Goal: Participate in discussion: Engage in conversation with other users on a specific topic

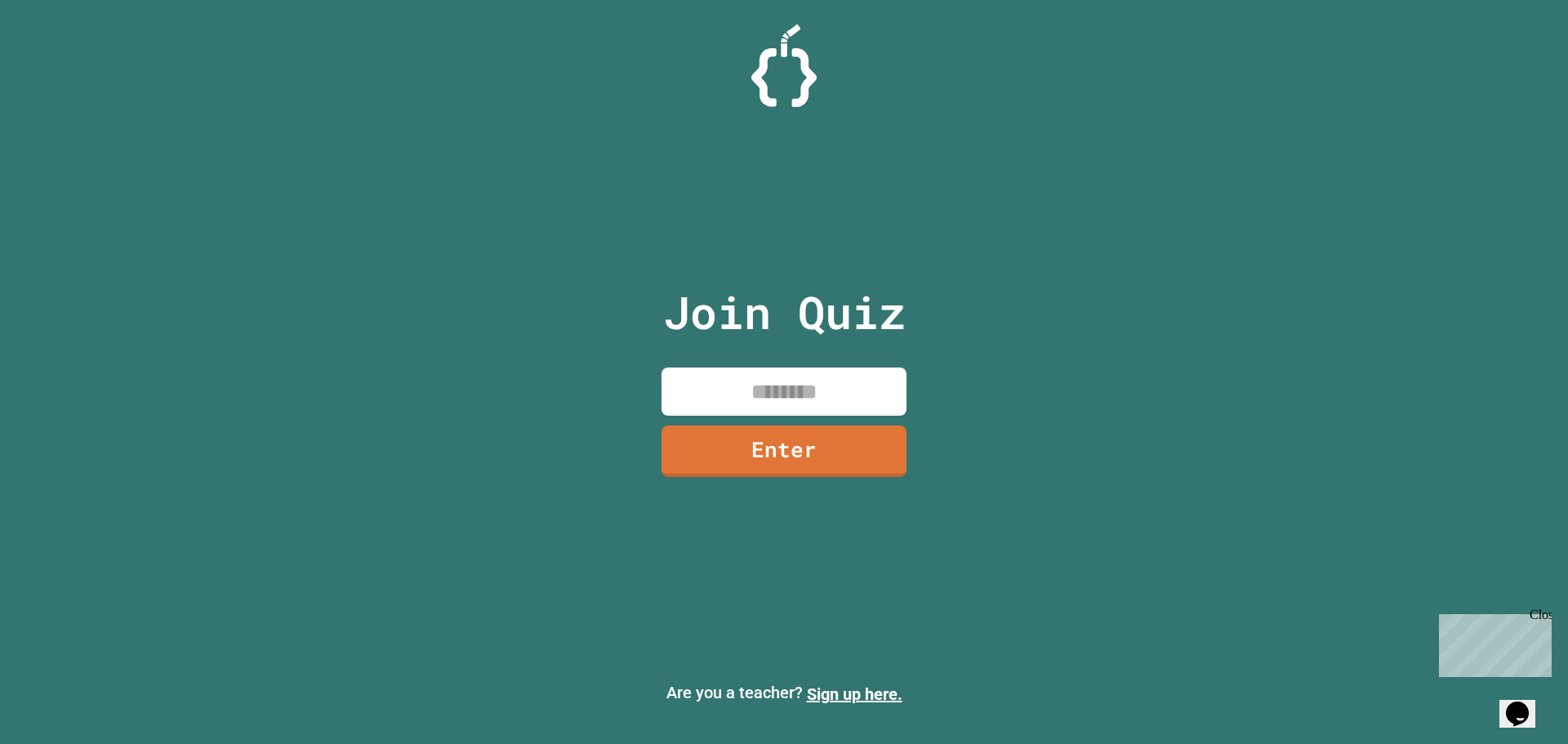
click at [758, 387] on input at bounding box center [784, 391] width 245 height 48
type input "********"
click at [835, 461] on link "Enter" at bounding box center [784, 449] width 242 height 54
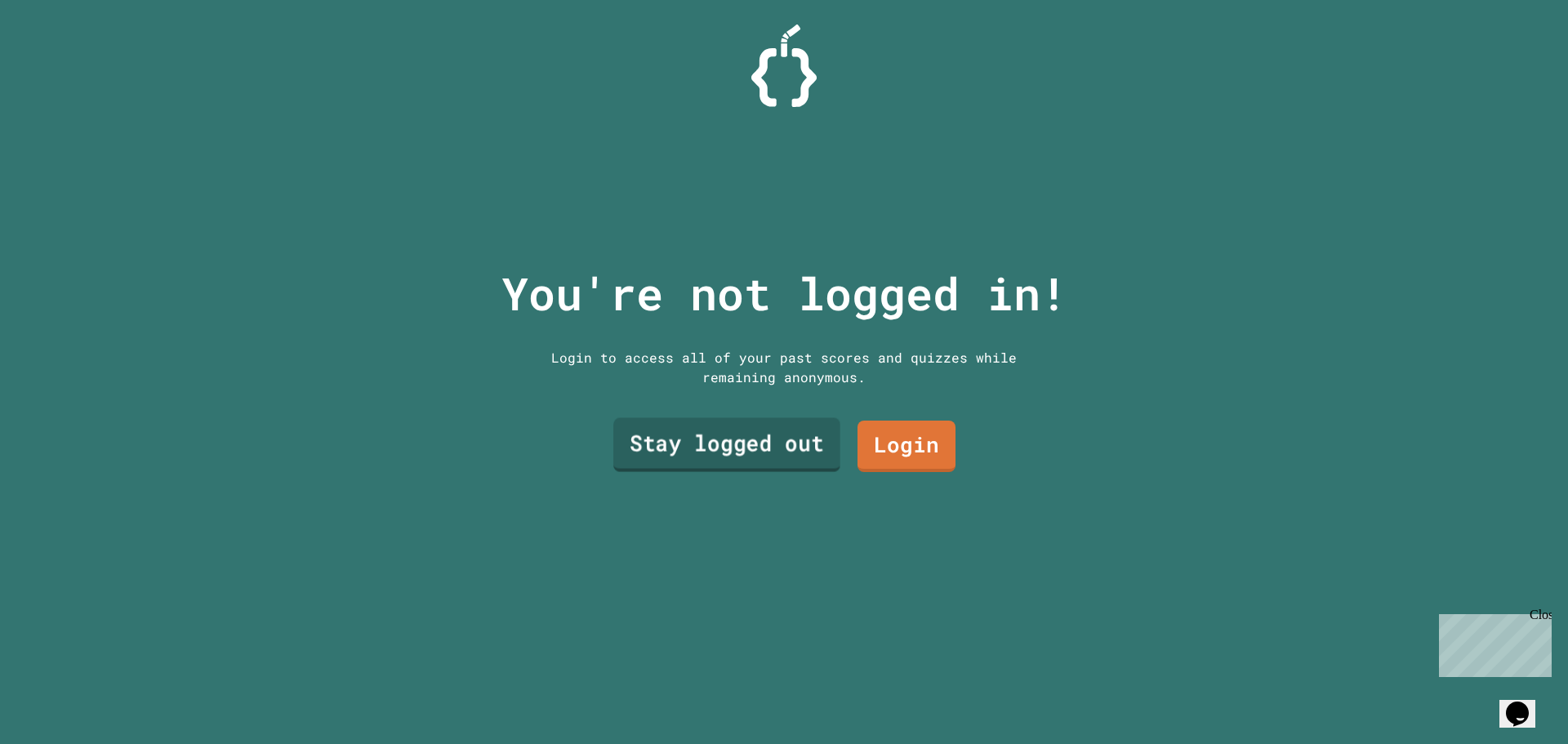
click at [800, 419] on link "Stay logged out" at bounding box center [727, 445] width 227 height 54
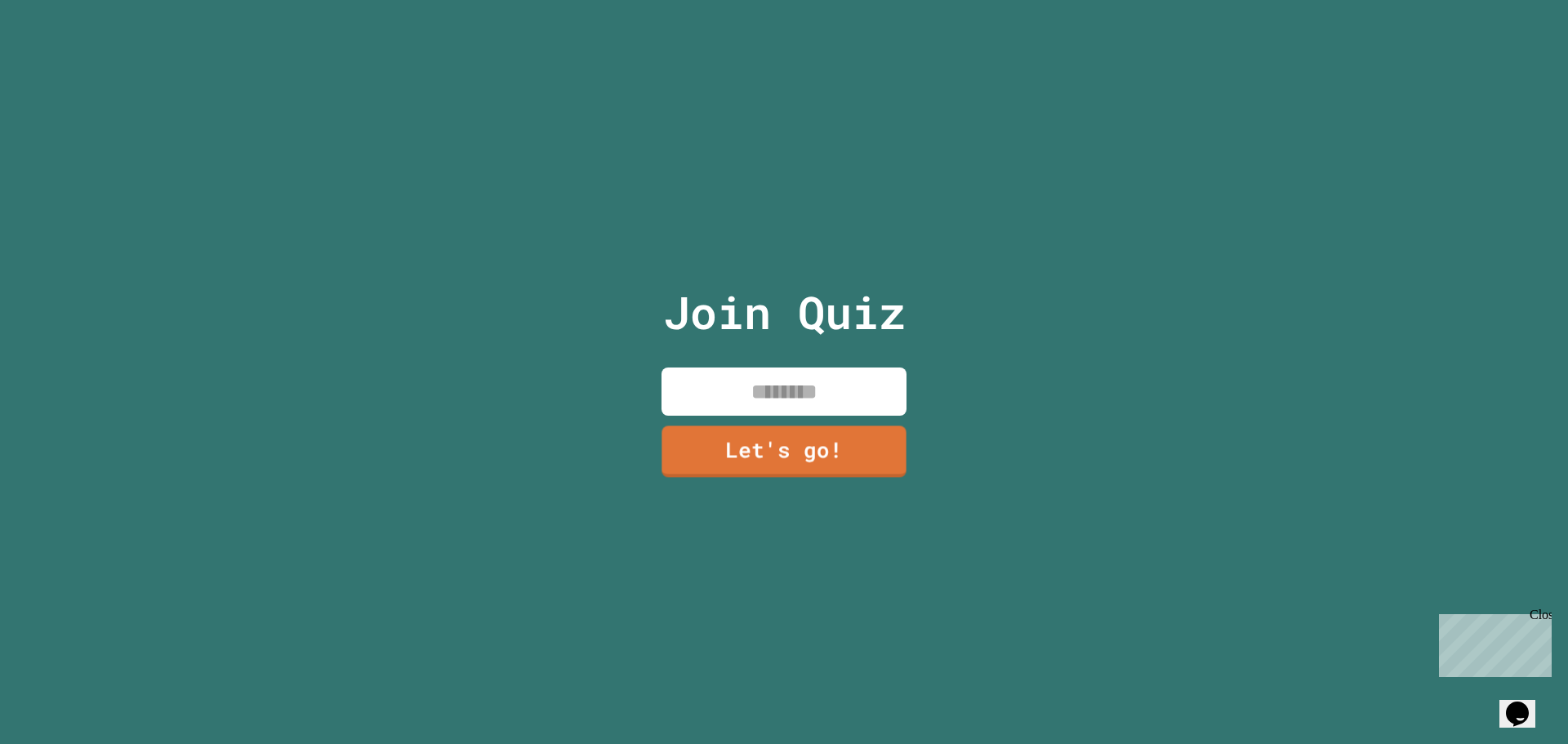
click at [808, 372] on input at bounding box center [784, 391] width 245 height 48
type input "******"
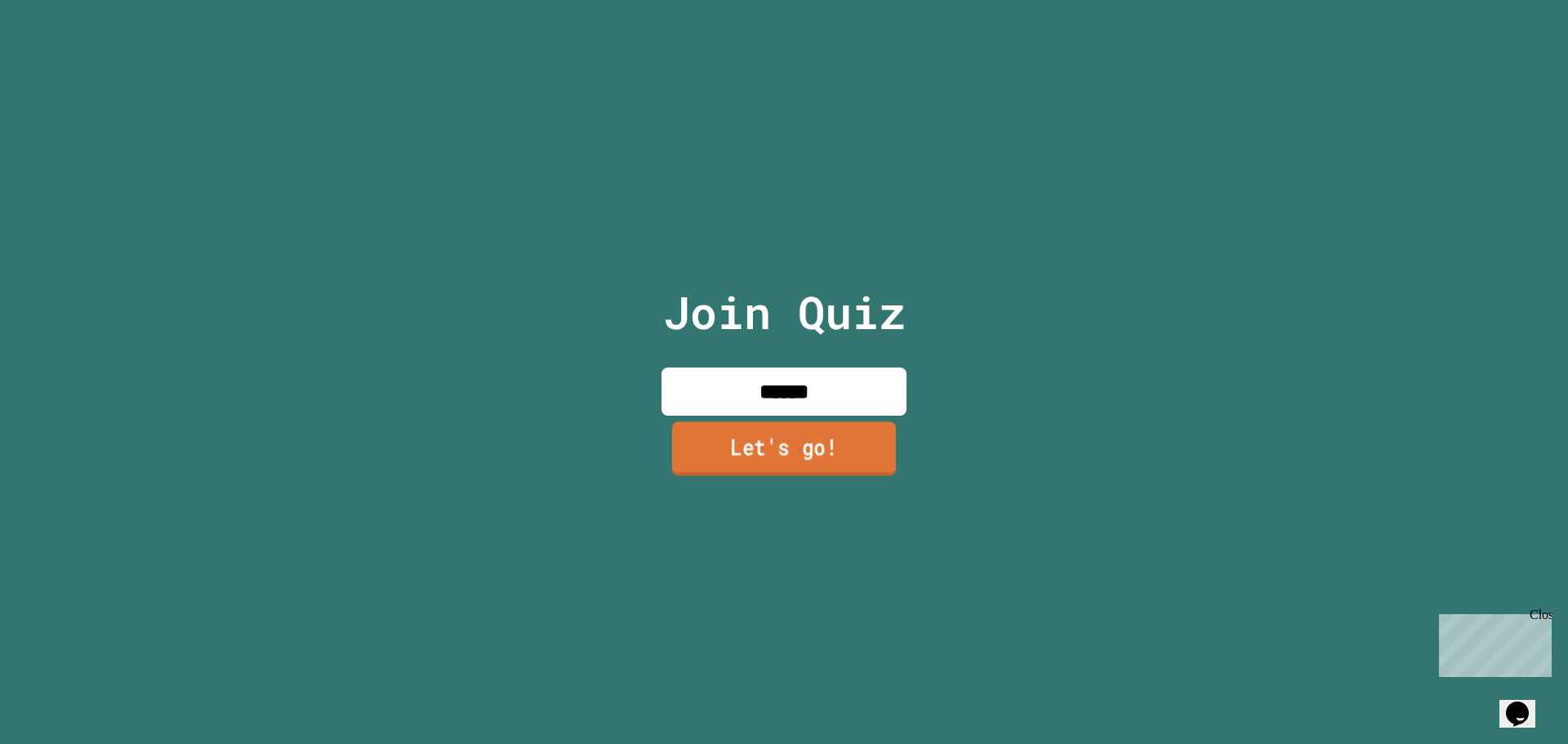
click at [759, 454] on link "Let's go!" at bounding box center [784, 448] width 223 height 54
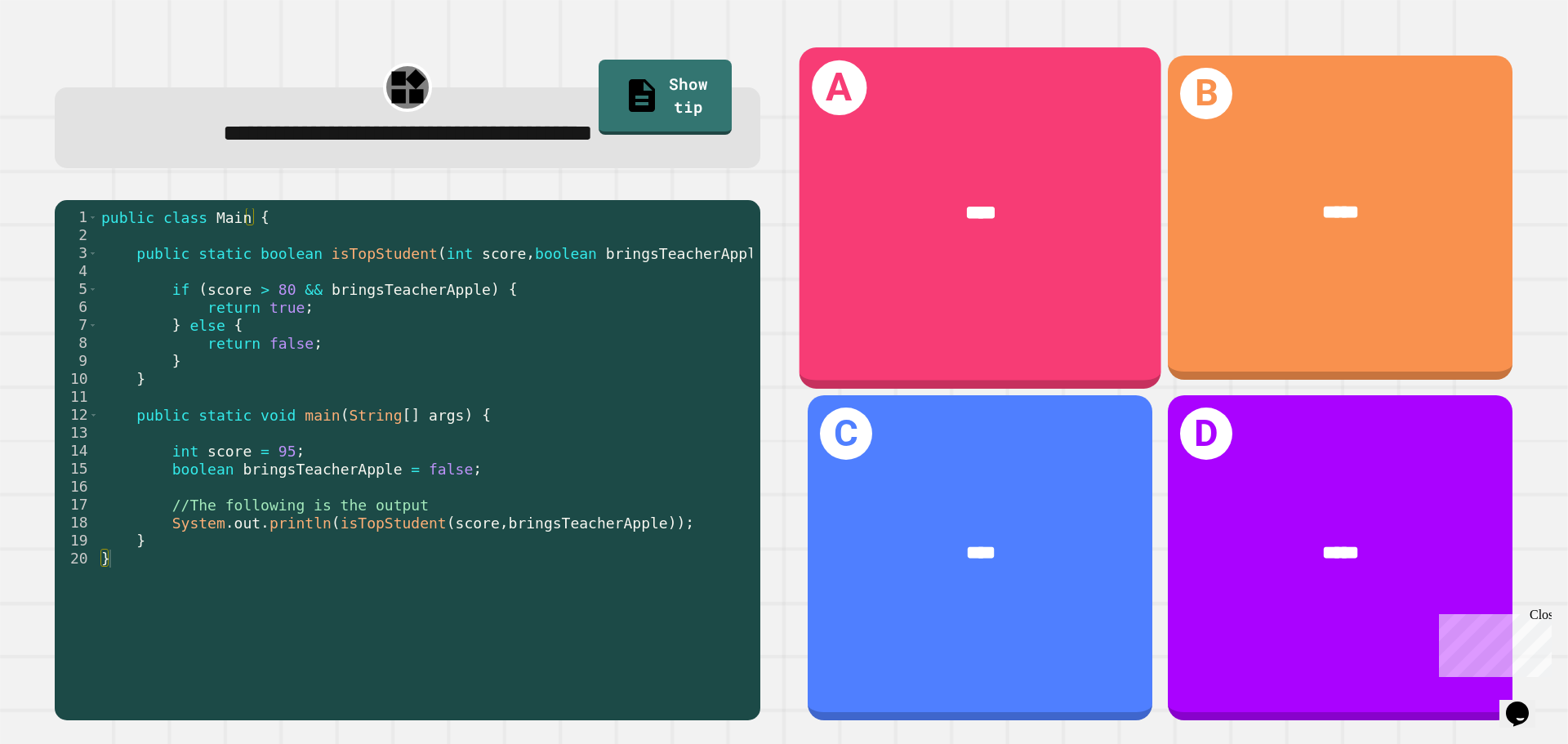
click at [1040, 180] on div "****" at bounding box center [981, 213] width 362 height 109
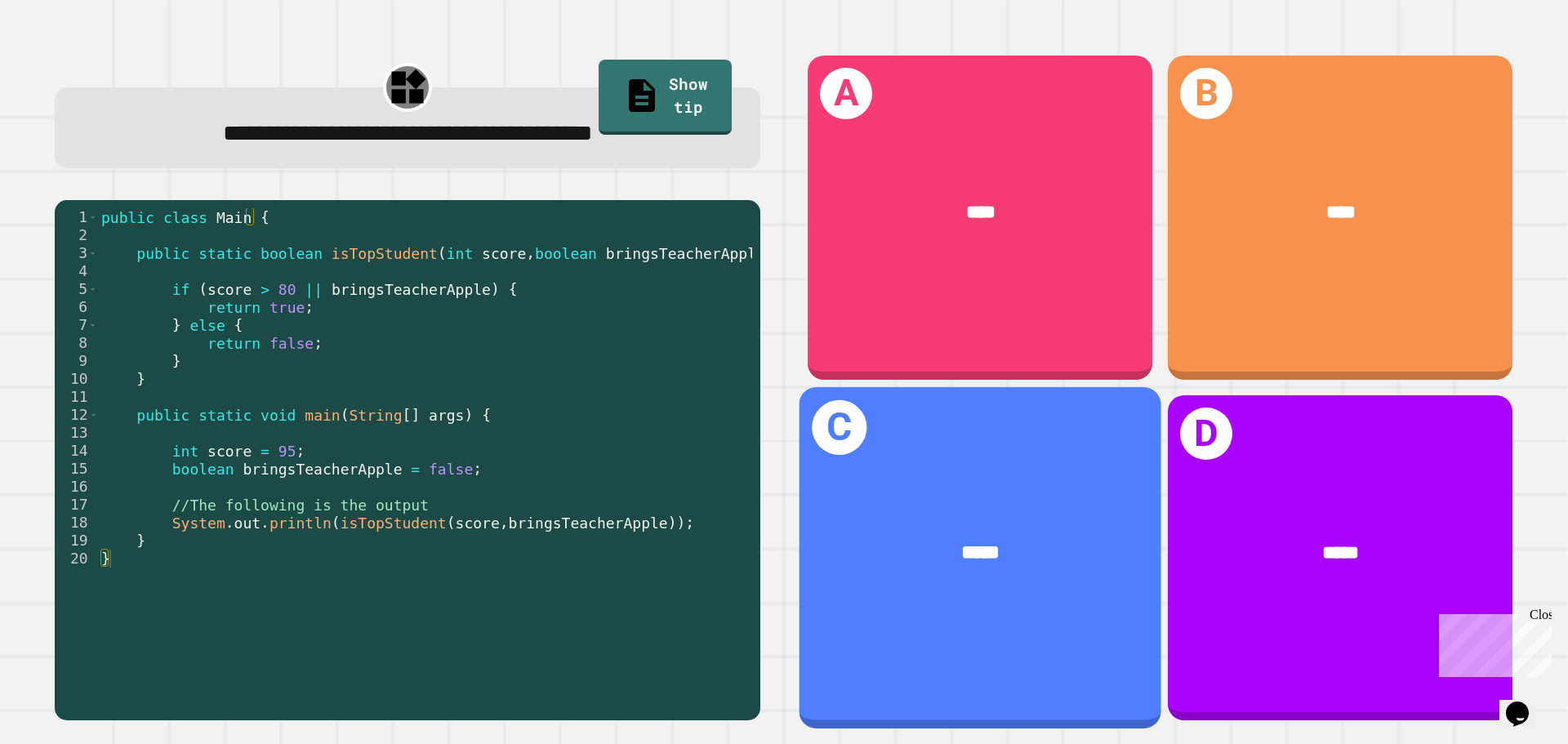
click at [898, 517] on div "*****" at bounding box center [981, 553] width 362 height 109
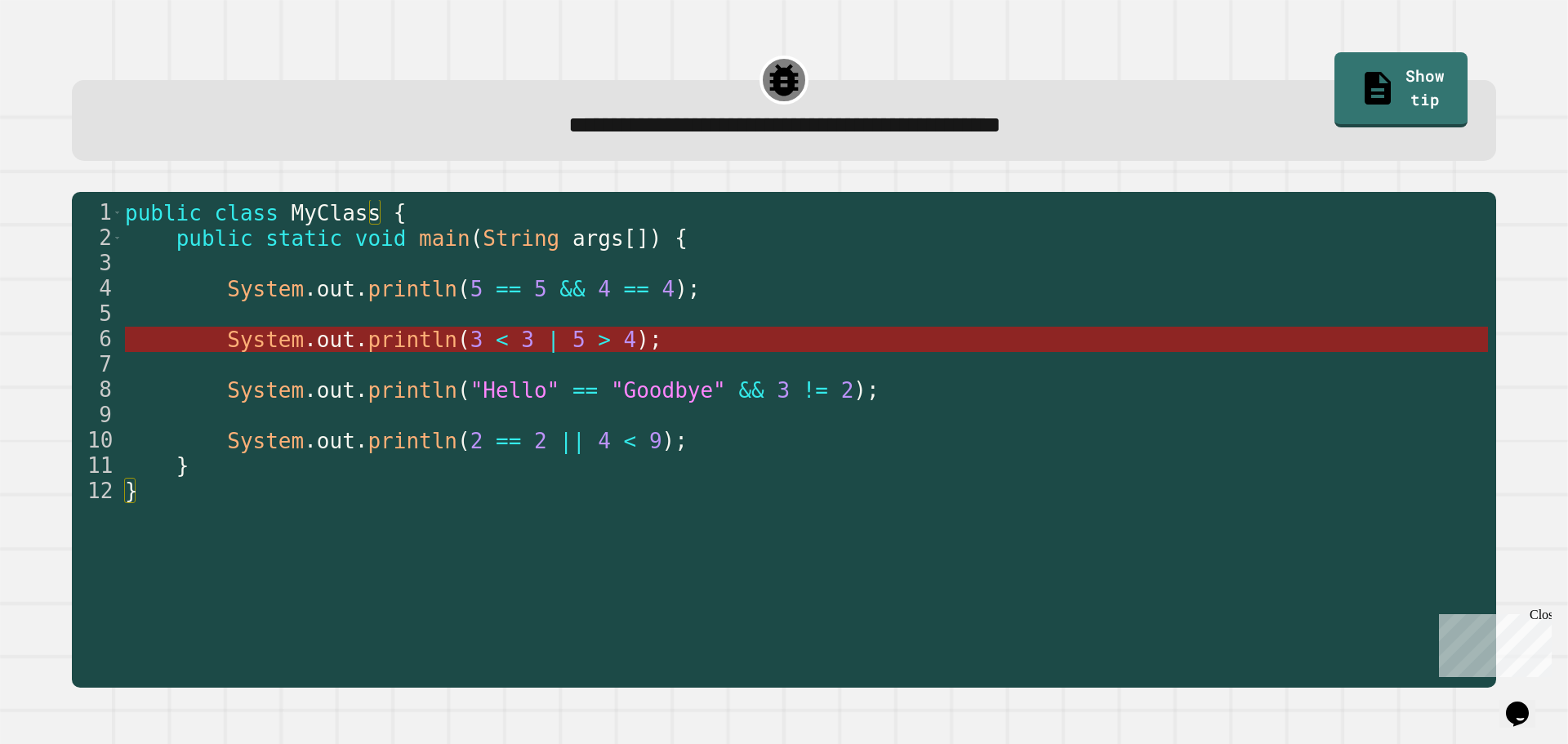
click at [624, 344] on span "4" at bounding box center [631, 340] width 13 height 25
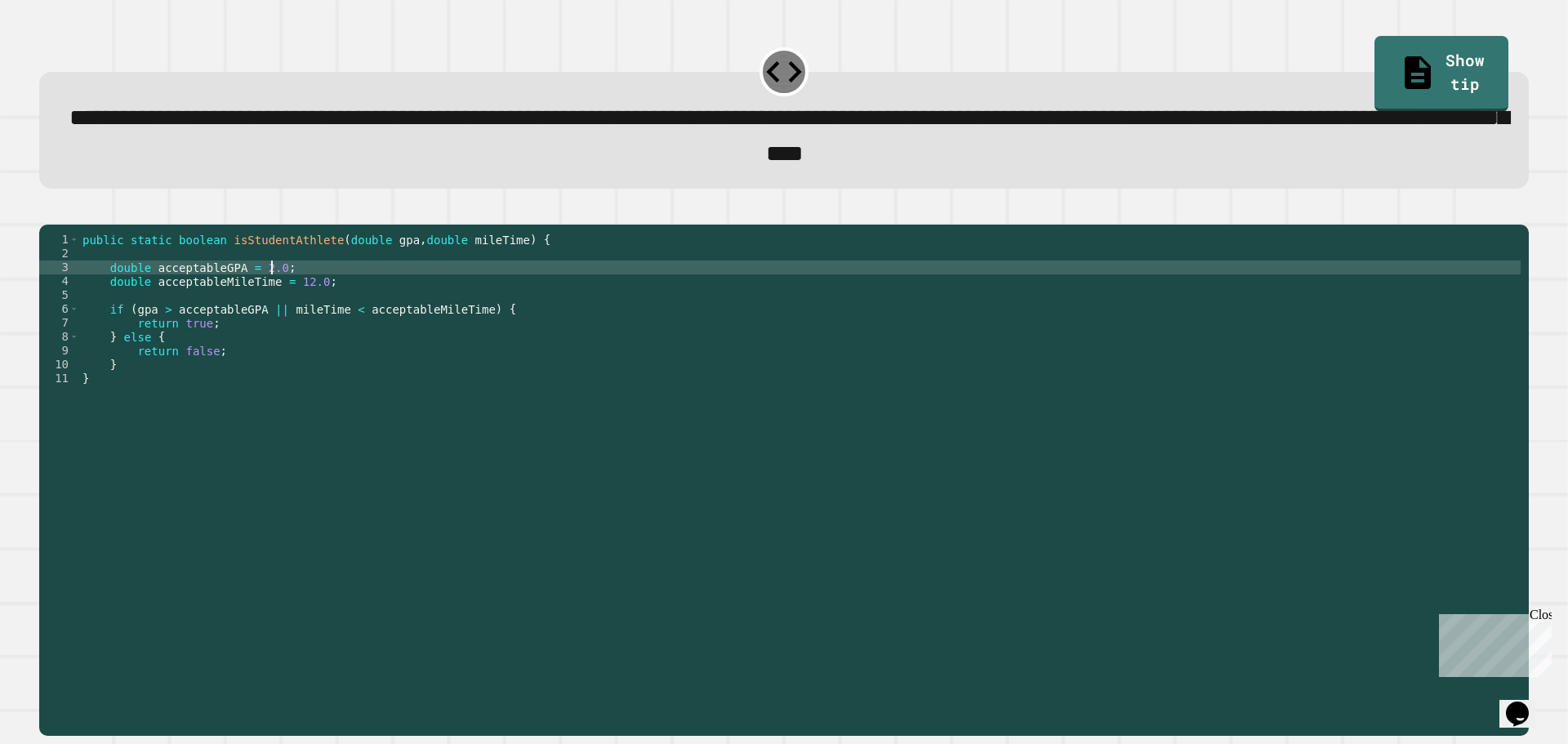
click at [270, 295] on div "public static boolean isStudentAthlete ( double gpa , double mileTime ) { doubl…" at bounding box center [799, 461] width 1441 height 458
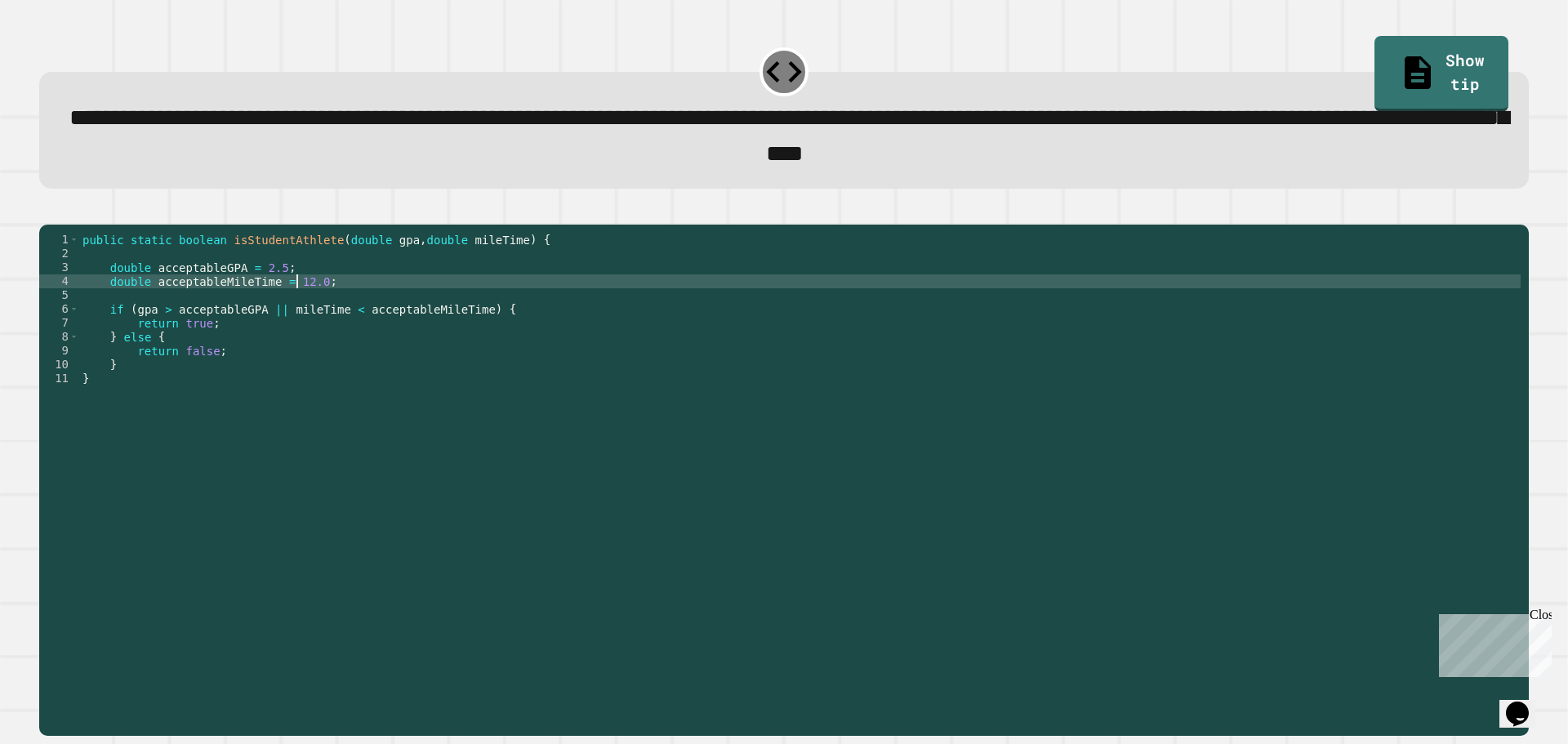
click at [295, 310] on div "public static boolean isStudentAthlete ( double gpa , double mileTime ) { doubl…" at bounding box center [799, 461] width 1441 height 458
click at [47, 211] on button "button" at bounding box center [47, 211] width 0 height 0
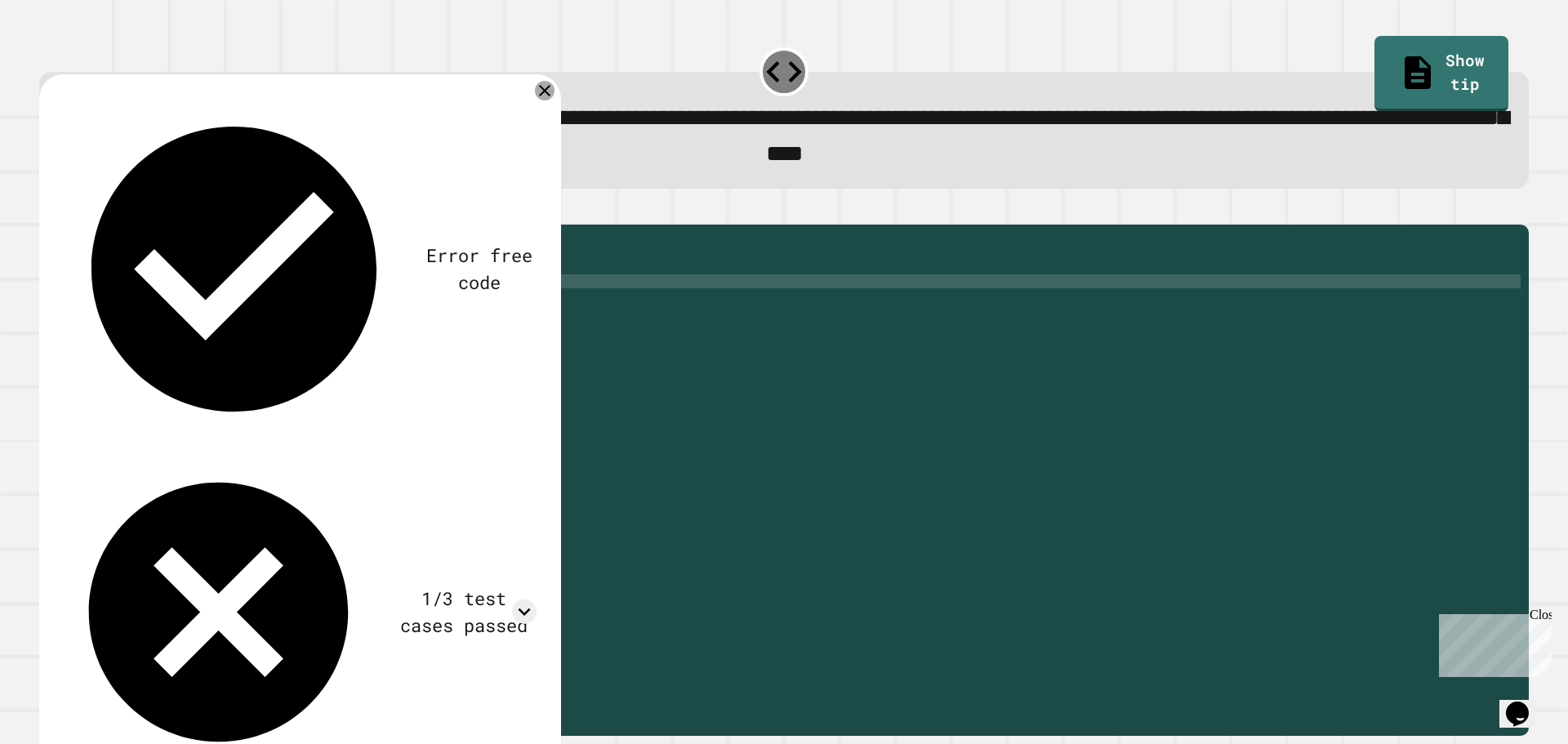
click at [548, 93] on icon at bounding box center [545, 90] width 20 height 20
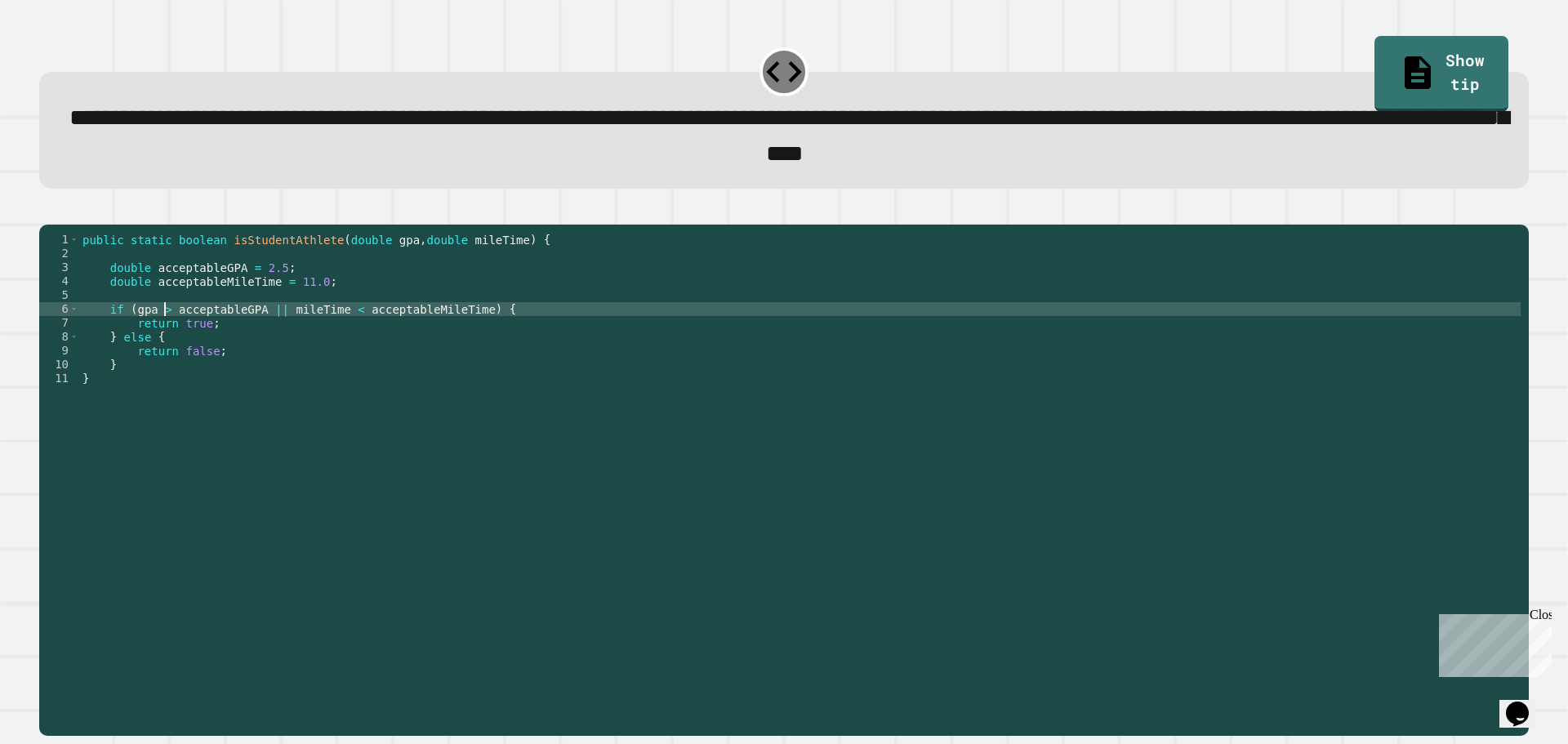
click at [167, 335] on div "public static boolean isStudentAthlete ( double gpa , double mileTime ) { doubl…" at bounding box center [799, 461] width 1441 height 458
click at [339, 339] on div "public static boolean isStudentAthlete ( double gpa , double mileTime ) { doubl…" at bounding box center [799, 461] width 1441 height 458
click at [47, 211] on button "button" at bounding box center [47, 211] width 0 height 0
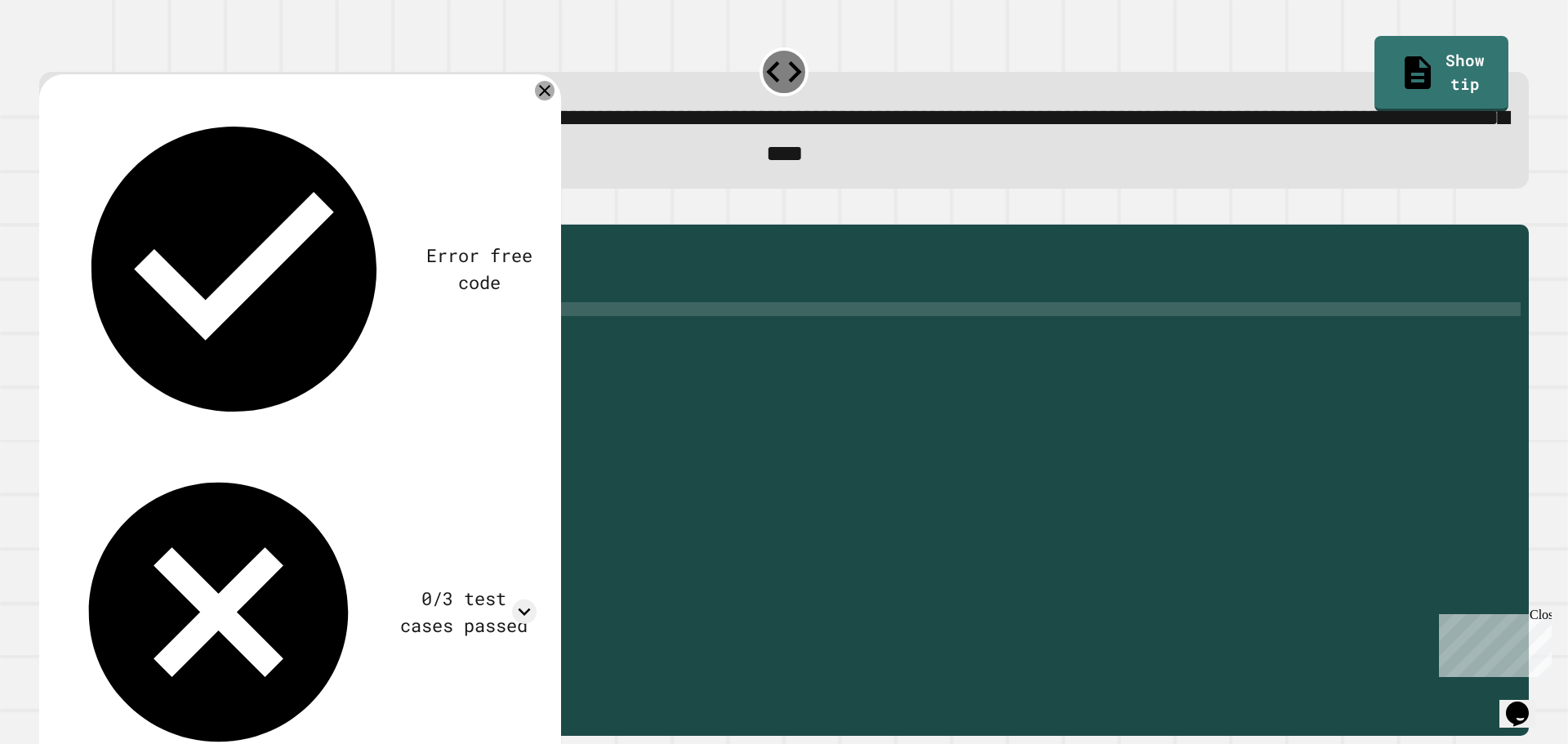
click at [539, 98] on icon at bounding box center [545, 90] width 20 height 20
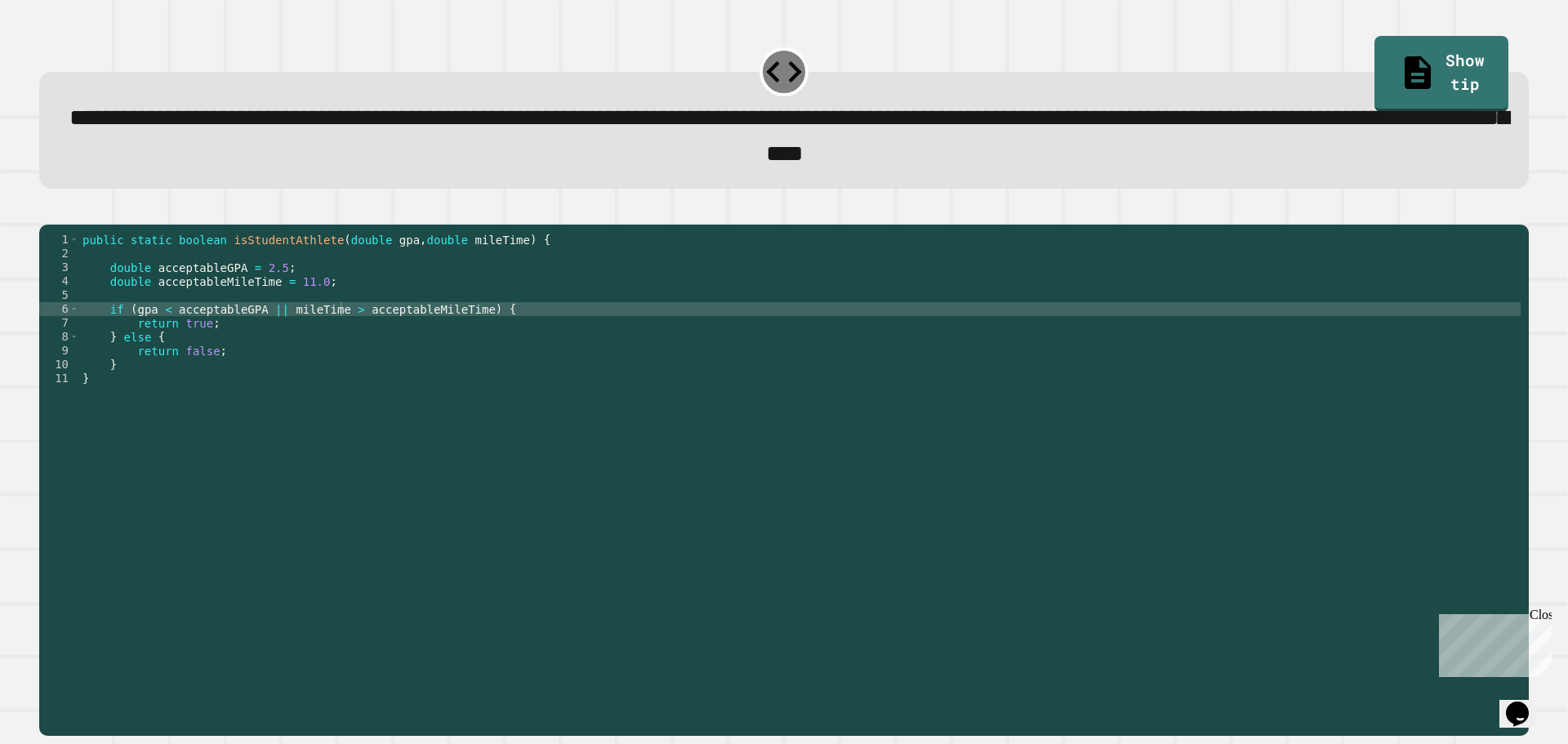
click at [269, 291] on div "public static boolean isStudentAthlete ( double gpa , double mileTime ) { doubl…" at bounding box center [799, 461] width 1441 height 458
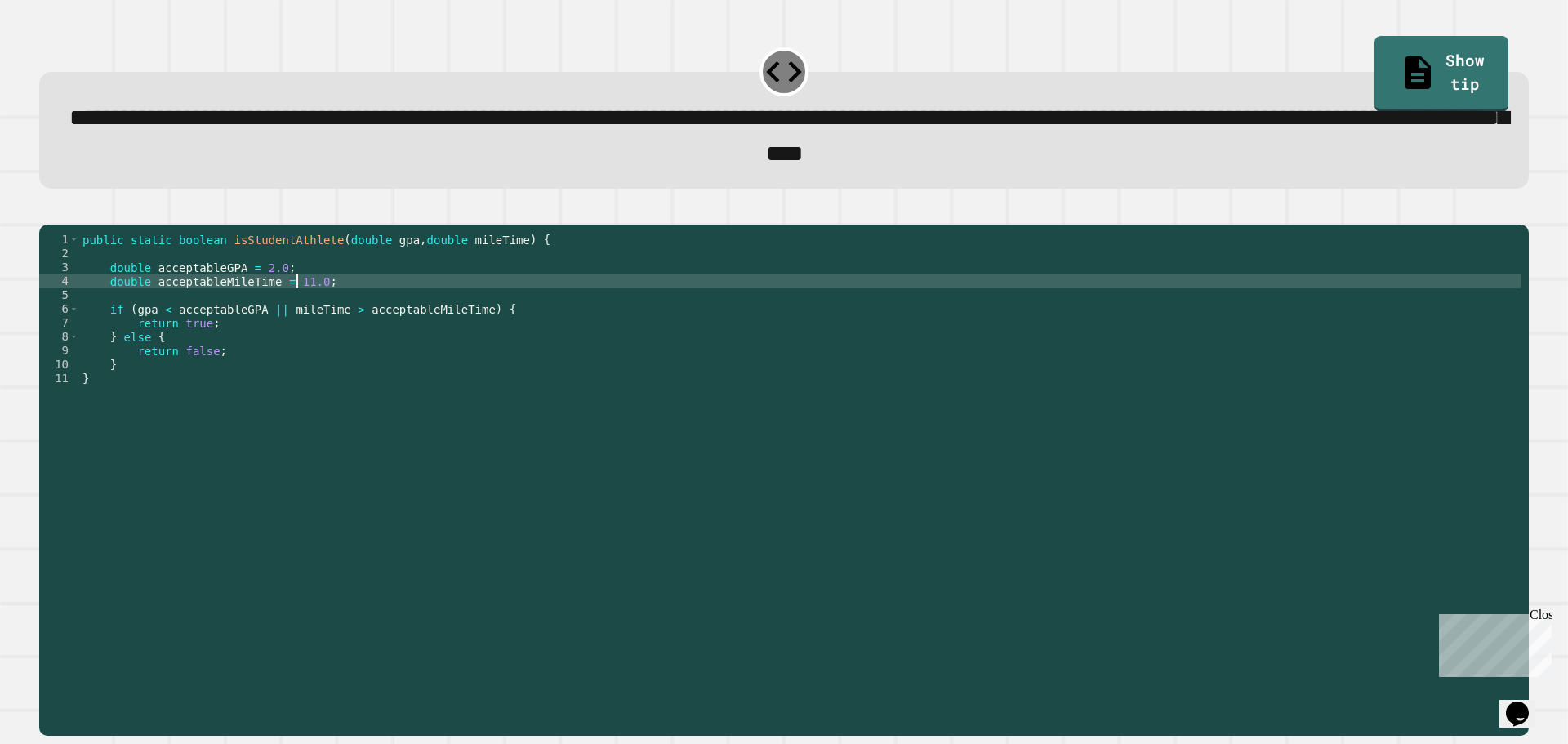
click at [294, 306] on div "public static boolean isStudentAthlete ( double gpa , double mileTime ) { doubl…" at bounding box center [799, 461] width 1441 height 458
click at [78, 216] on div at bounding box center [784, 215] width 1490 height 20
click at [47, 211] on icon "button" at bounding box center [47, 211] width 0 height 0
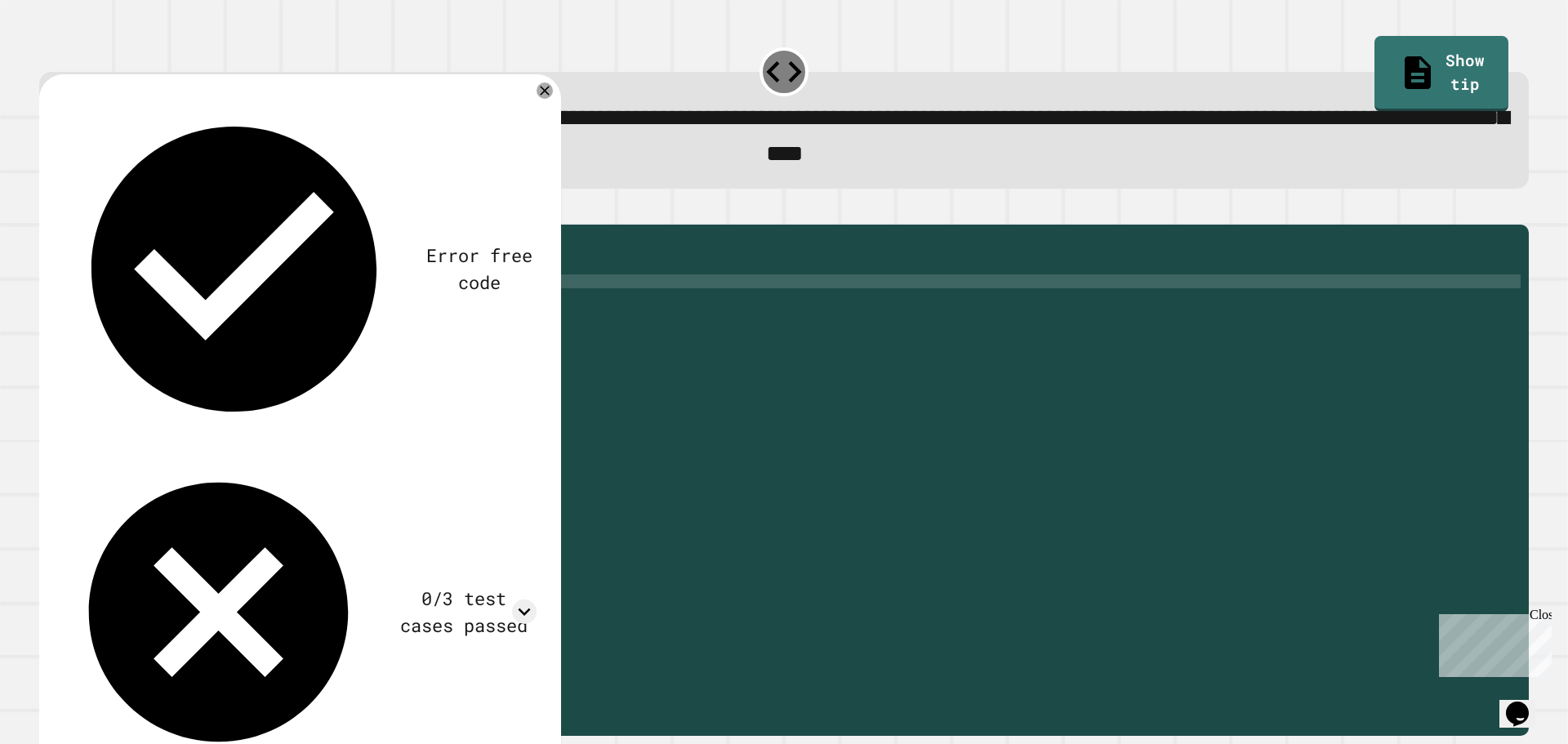
click at [553, 93] on div "Error free code trueaaljcwvinrhwaclrnqw34rqwhx3xernqwr3ha3xrnhtrueaaljcwvinrhwa…" at bounding box center [300, 435] width 521 height 722
click at [551, 94] on icon at bounding box center [545, 90] width 20 height 20
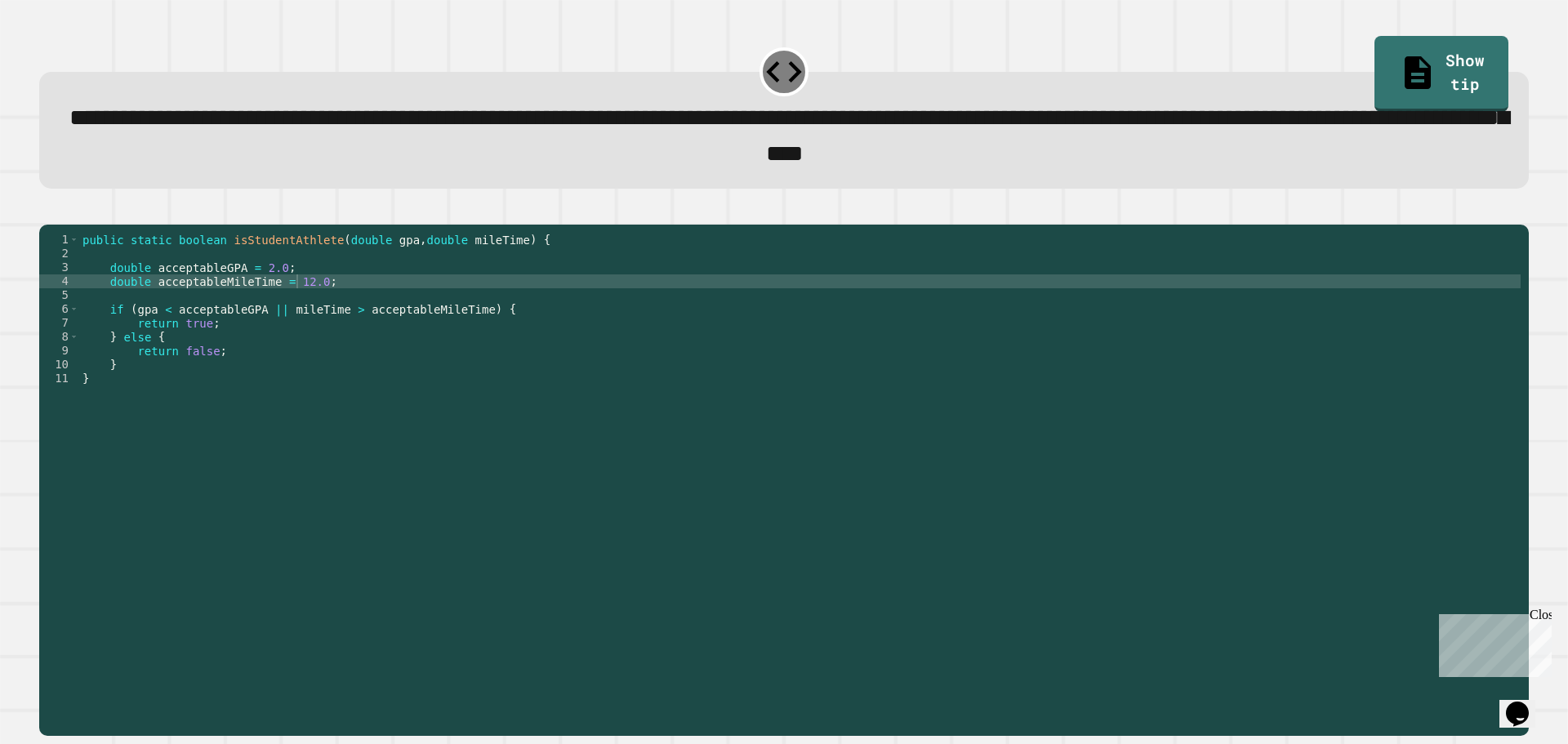
click at [168, 336] on div "public static boolean isStudentAthlete ( double gpa , double mileTime ) { doubl…" at bounding box center [799, 461] width 1441 height 458
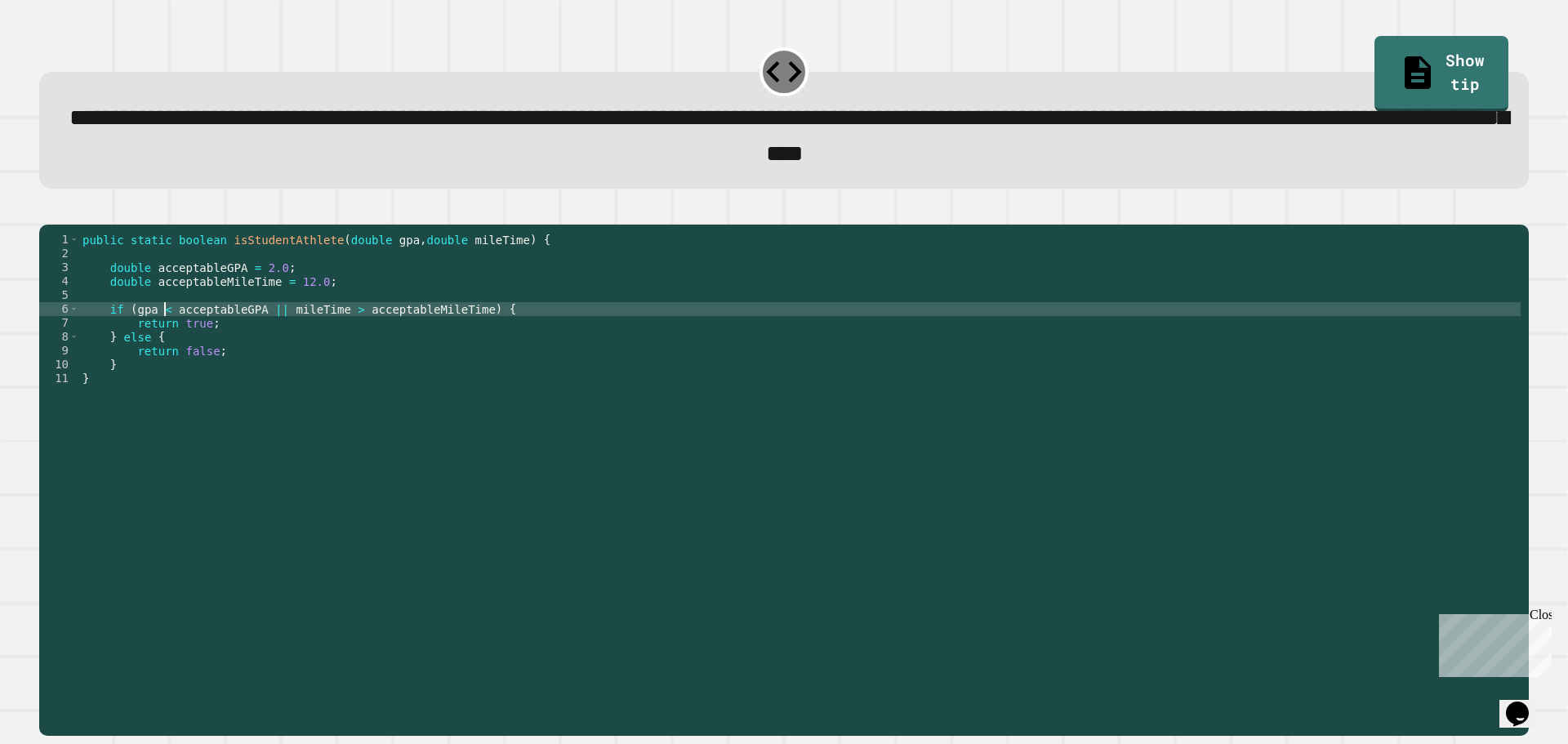
click at [161, 337] on div "public static boolean isStudentAthlete ( double gpa , double mileTime ) { doubl…" at bounding box center [799, 461] width 1441 height 458
click at [269, 333] on div "public static boolean isStudentAthlete ( double gpa , double mileTime ) { doubl…" at bounding box center [799, 461] width 1441 height 458
click at [47, 211] on icon "button" at bounding box center [47, 211] width 0 height 0
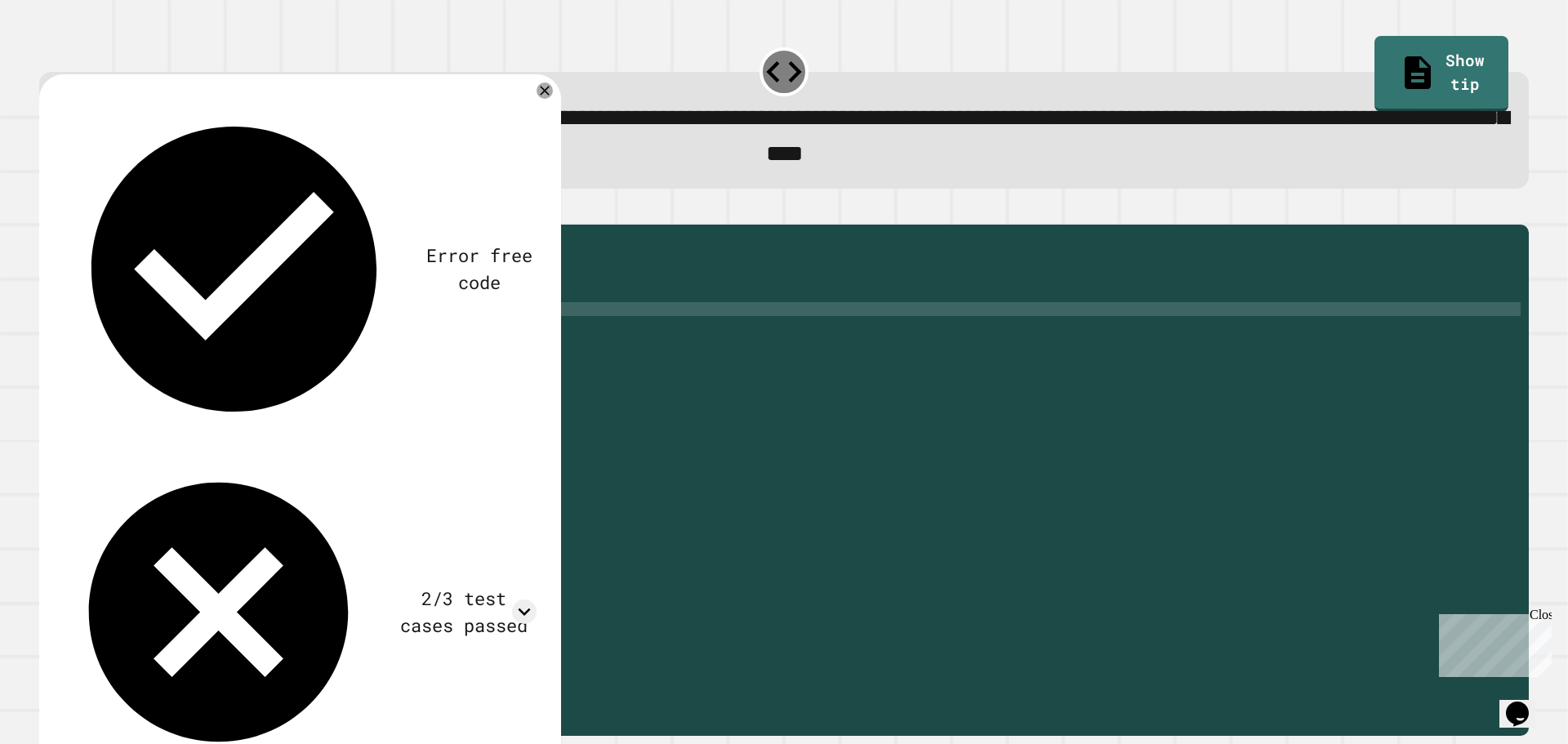
click at [338, 340] on div "public static boolean isStudentAthlete ( double gpa , double mileTime ) { doubl…" at bounding box center [799, 461] width 1441 height 458
click at [47, 211] on button "button" at bounding box center [47, 211] width 0 height 0
click at [164, 339] on div "public static boolean isStudentAthlete ( double gpa , double mileTime ) { doubl…" at bounding box center [799, 461] width 1441 height 458
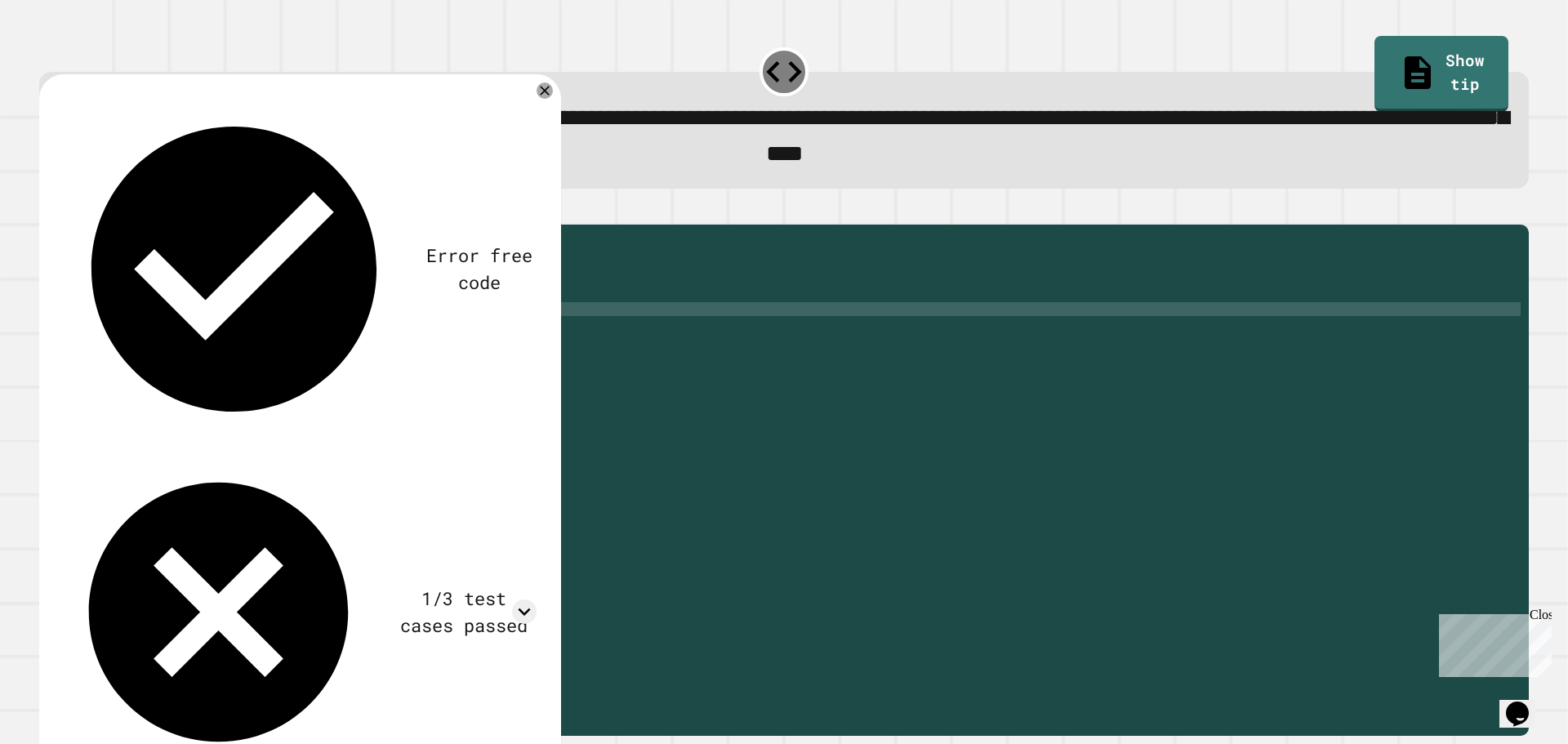
click at [343, 341] on div "public static boolean isStudentAthlete ( double gpa , double mileTime ) { doubl…" at bounding box center [799, 461] width 1441 height 458
type textarea "**********"
click at [63, 226] on icon "button" at bounding box center [59, 220] width 9 height 12
click at [542, 95] on icon at bounding box center [545, 90] width 20 height 20
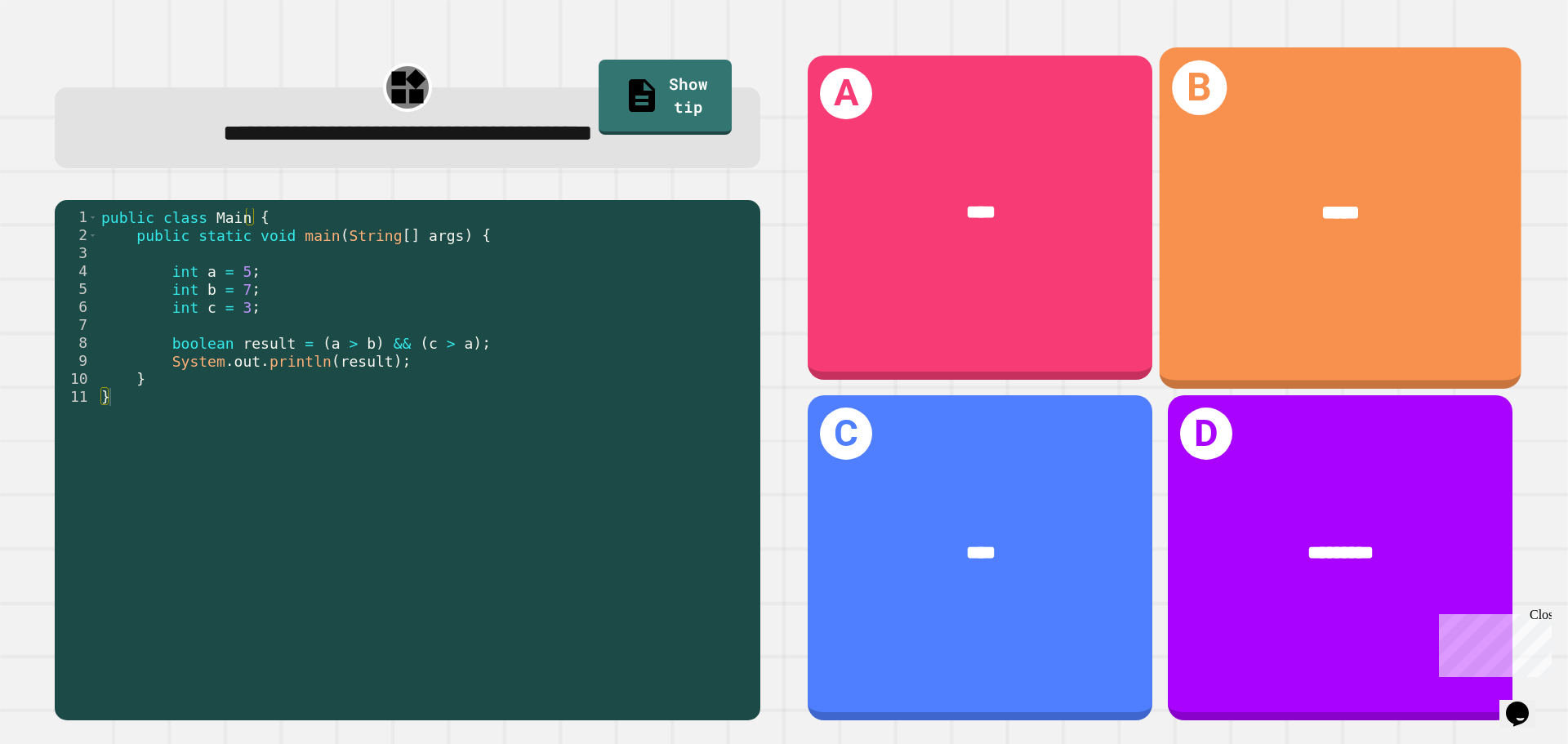
click at [1304, 242] on div "*****" at bounding box center [1341, 213] width 362 height 109
